Goal: Navigation & Orientation: Find specific page/section

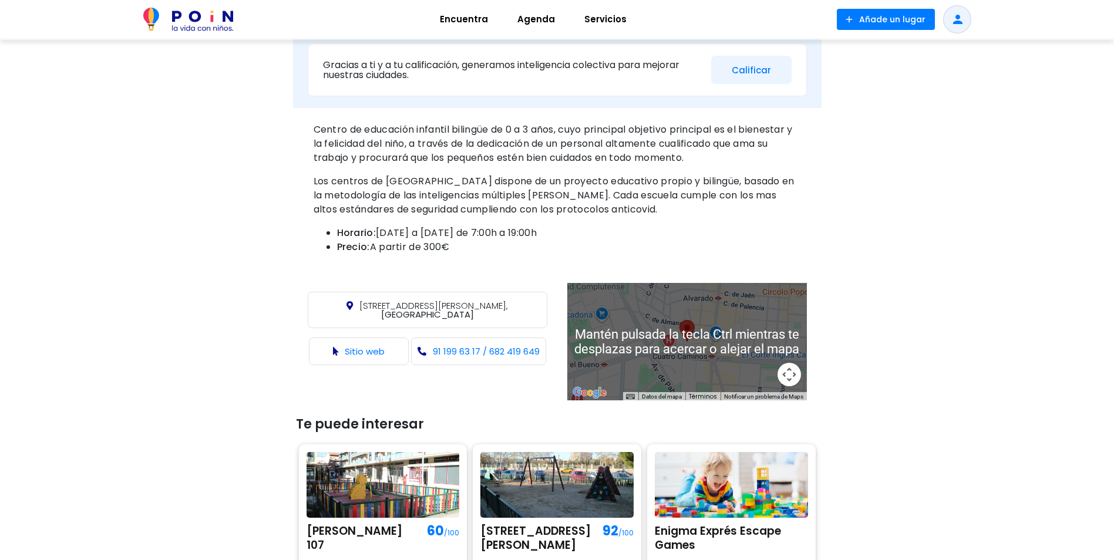
scroll to position [411, 0]
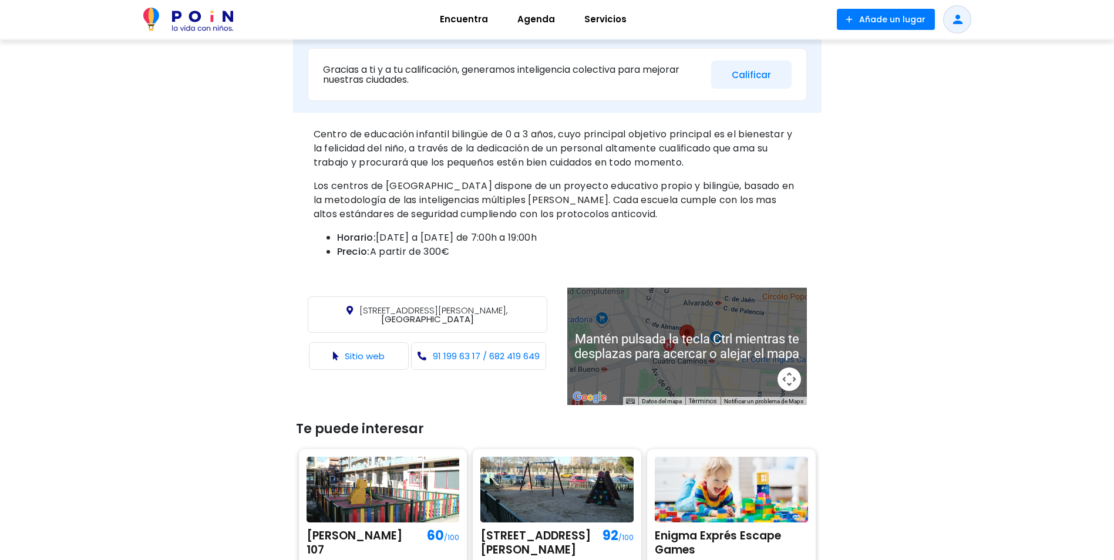
click at [688, 307] on div at bounding box center [687, 346] width 240 height 117
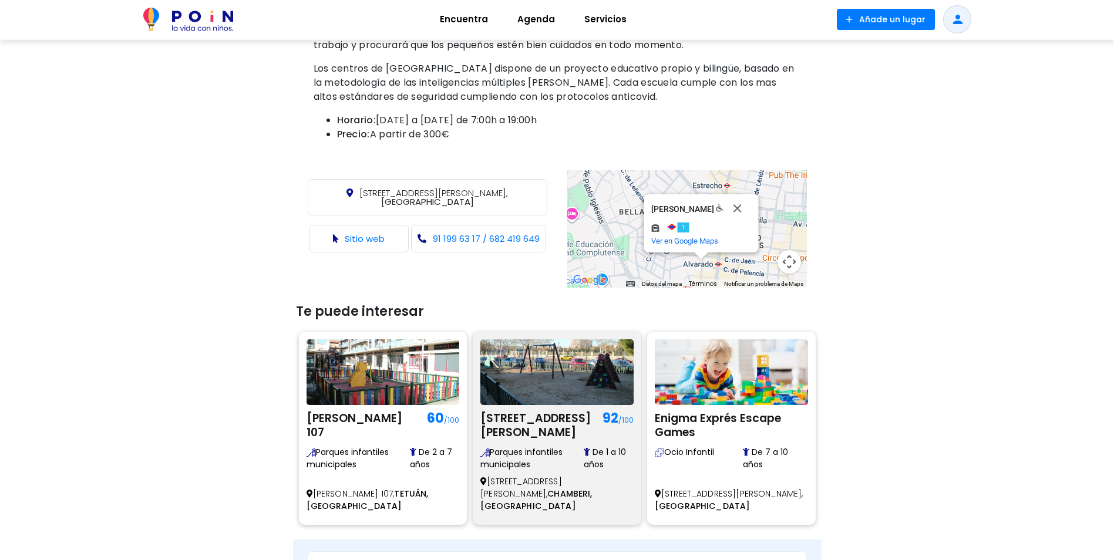
scroll to position [587, 0]
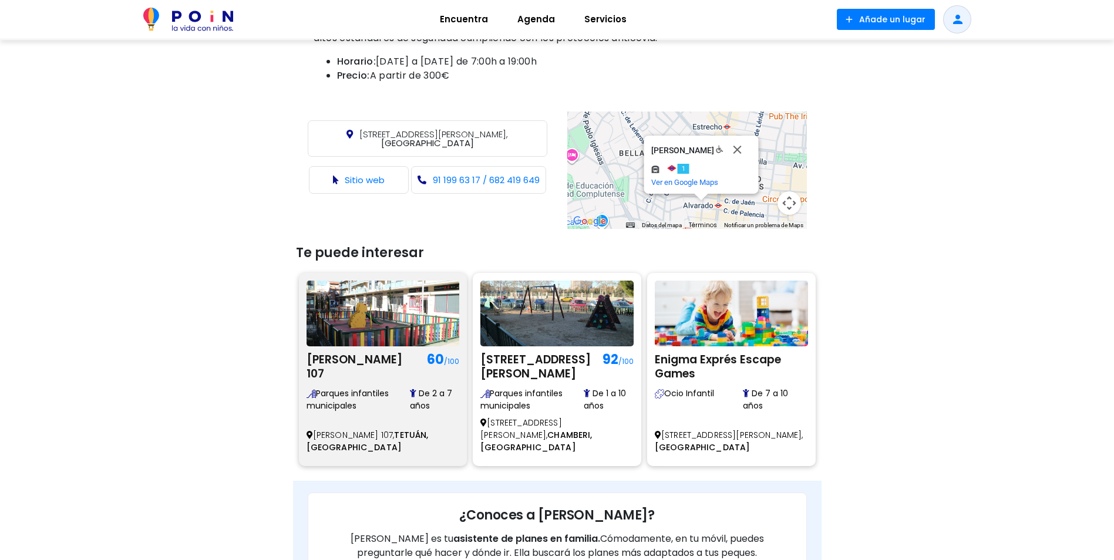
click at [406, 320] on img at bounding box center [383, 314] width 153 height 66
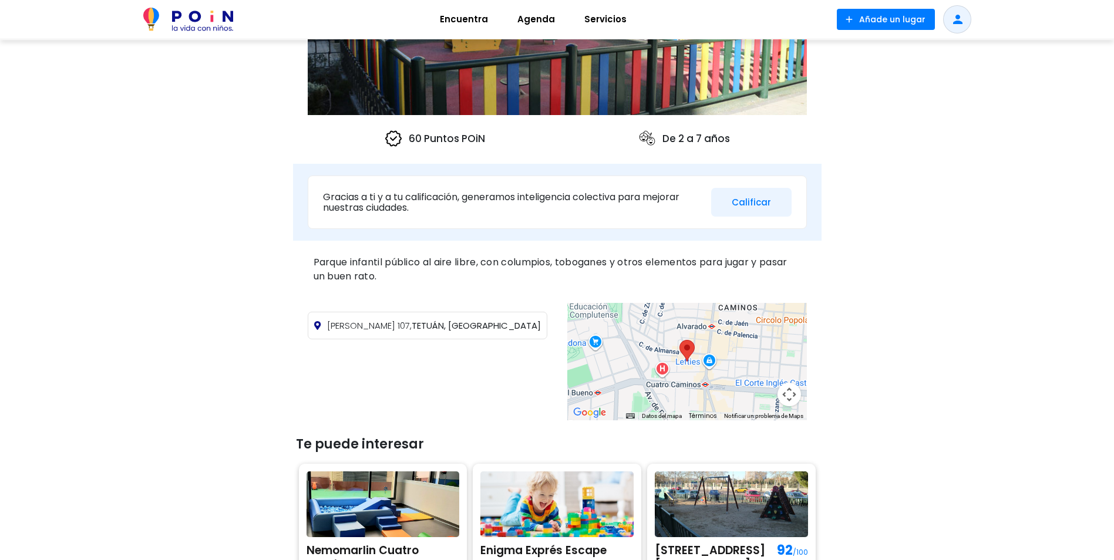
scroll to position [235, 0]
click at [716, 386] on div at bounding box center [687, 360] width 240 height 117
click at [692, 384] on div at bounding box center [687, 360] width 240 height 117
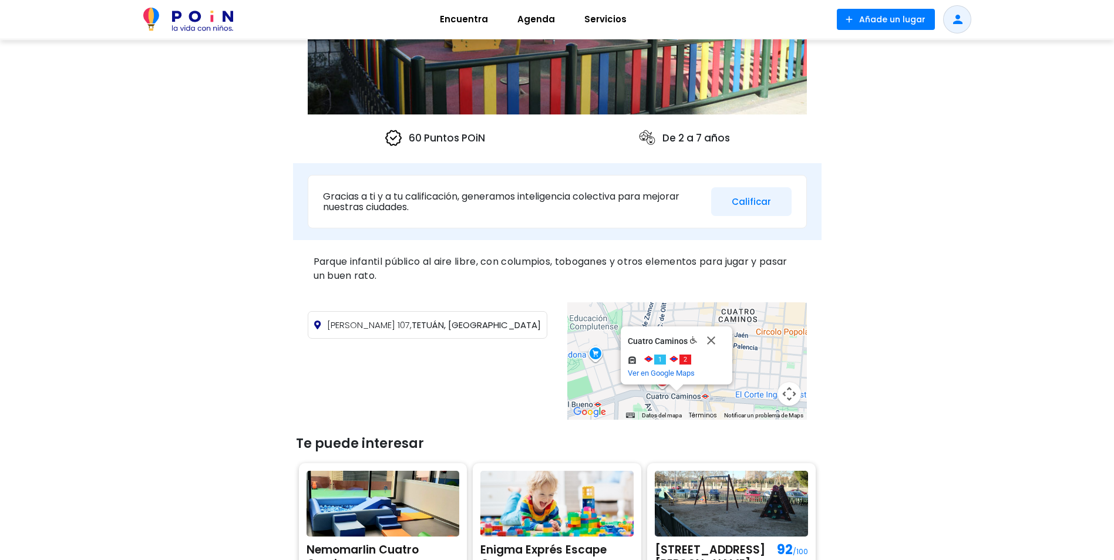
click at [676, 392] on div "Cuatro Caminos Cuatro Caminos 1 2 y más. Ver en Google Maps" at bounding box center [687, 360] width 240 height 117
click at [603, 362] on div "Cuatro Caminos Cuatro Caminos 1 2 y más. Ver en Google Maps" at bounding box center [687, 360] width 240 height 117
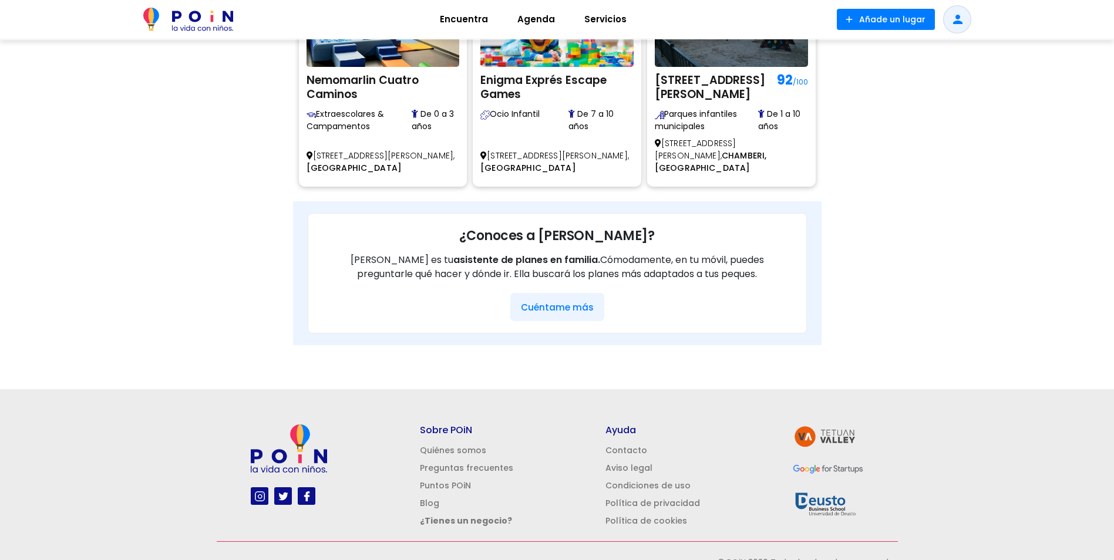
scroll to position [721, 0]
